Goal: Task Accomplishment & Management: Manage account settings

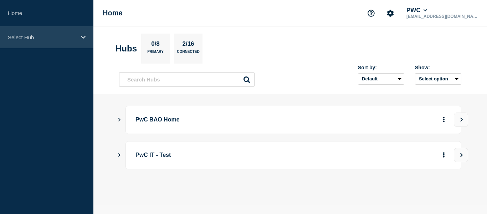
click at [81, 37] on icon at bounding box center [83, 37] width 5 height 5
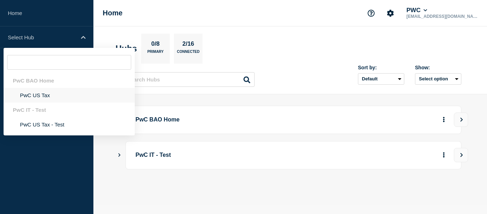
click at [45, 95] on li "PwC US Tax" at bounding box center [69, 95] width 131 height 15
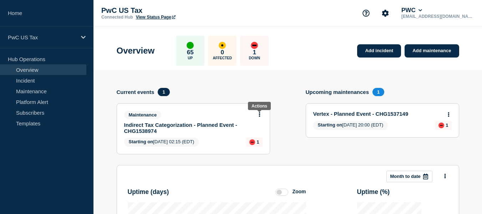
click at [258, 114] on button at bounding box center [259, 115] width 6 height 6
click at [255, 141] on link "Edit maintenance" at bounding box center [258, 141] width 39 height 6
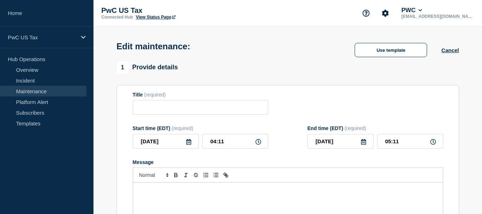
type input "Indirect Tax Categorization - Planned Event - CHG1538974"
type input "02:15"
type input "04:15"
checkbox input "false"
checkbox input "true"
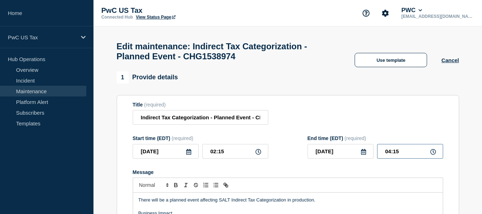
click at [390, 155] on input "04:15" at bounding box center [410, 151] width 66 height 15
type input "05:15"
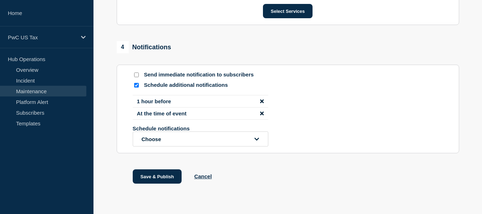
scroll to position [471, 0]
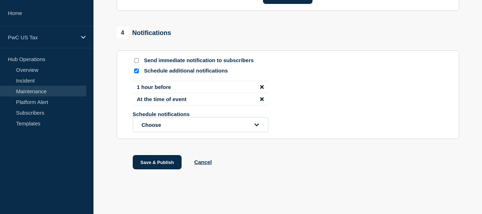
click at [262, 88] on icon "disable notification 1 hour before" at bounding box center [262, 87] width 4 height 4
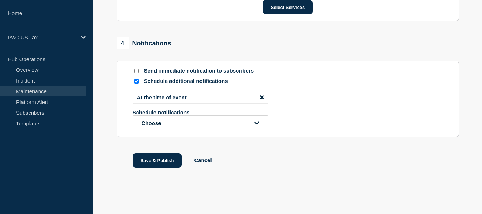
scroll to position [464, 0]
click at [137, 79] on input "Schedule additional notifications" at bounding box center [136, 81] width 5 height 5
checkbox input "false"
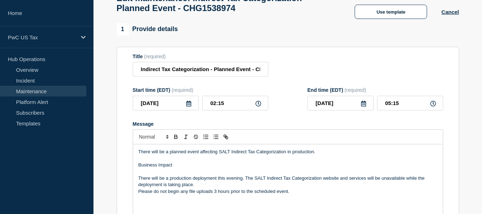
scroll to position [0, 0]
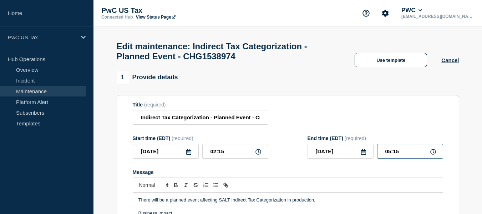
click at [397, 154] on input "05:15" at bounding box center [410, 151] width 66 height 15
type input "05:30"
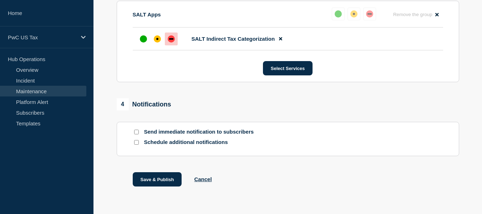
scroll to position [422, 0]
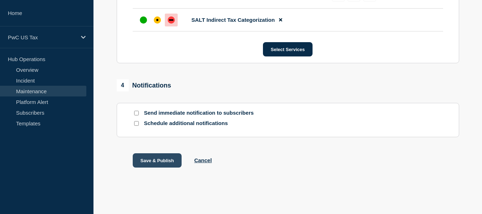
click at [156, 161] on button "Save & Publish" at bounding box center [157, 160] width 49 height 14
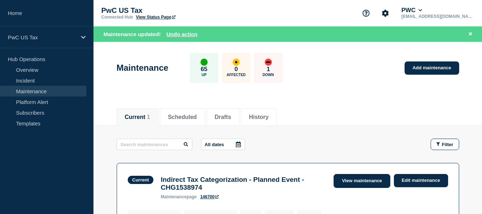
click at [367, 177] on link "View maintenance" at bounding box center [361, 181] width 56 height 14
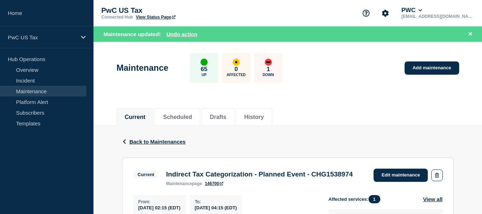
scroll to position [187, 0]
